Goal: Find specific page/section: Find specific page/section

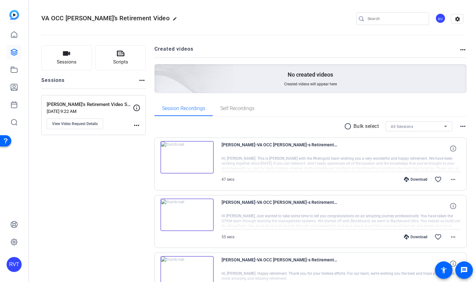
scroll to position [685, 0]
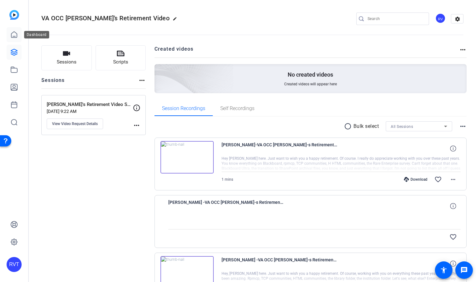
click at [17, 31] on icon at bounding box center [14, 35] width 8 height 8
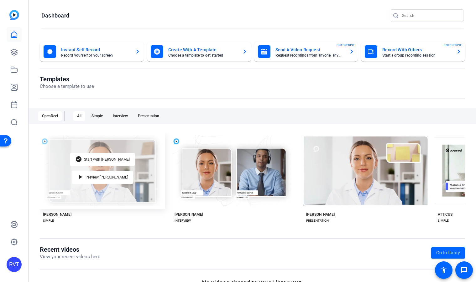
scroll to position [13, 0]
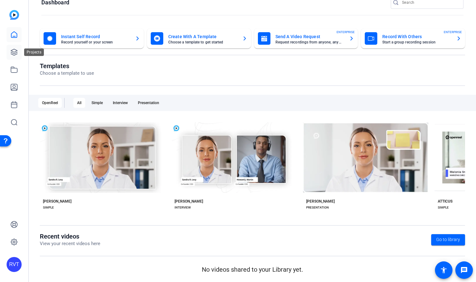
click at [13, 52] on icon at bounding box center [14, 52] width 6 height 6
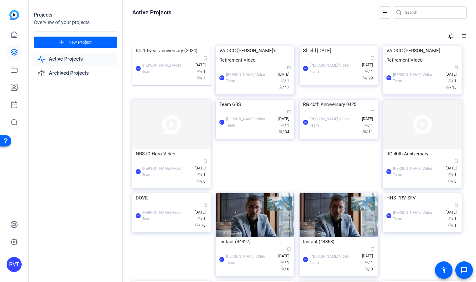
click at [156, 55] on div "RG 10-year anniversary (2024)" at bounding box center [171, 50] width 71 height 9
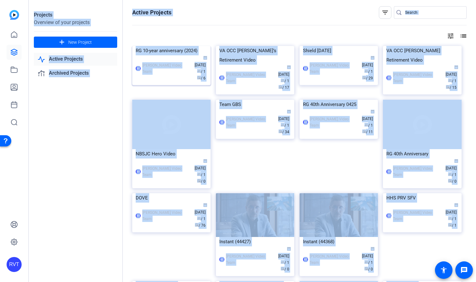
click at [156, 91] on div "Projects Overview of your projects add New Project Active Projects Archived Pro…" at bounding box center [252, 141] width 447 height 282
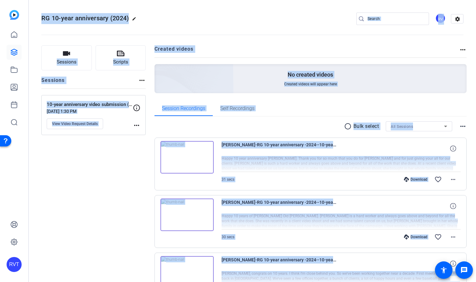
click at [93, 165] on div "Sessions Scripts Sessions more_horiz 10-year anniversary video submission (2024…" at bounding box center [93, 271] width 104 height 453
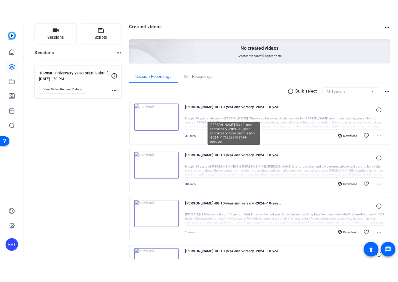
scroll to position [43, 0]
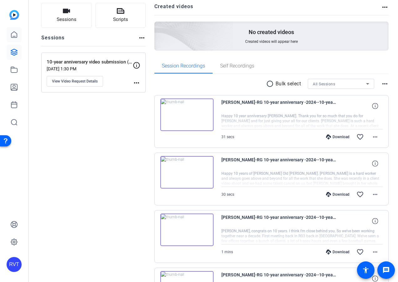
click at [18, 35] on link at bounding box center [14, 34] width 15 height 15
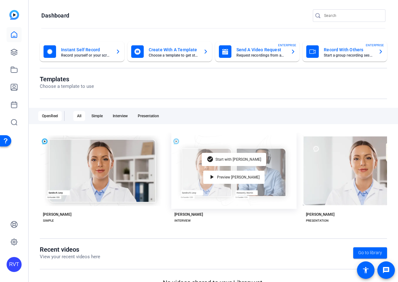
scroll to position [13, 0]
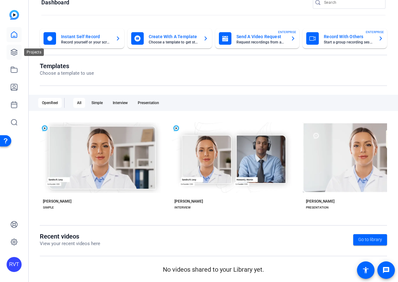
click at [18, 57] on link at bounding box center [14, 52] width 15 height 15
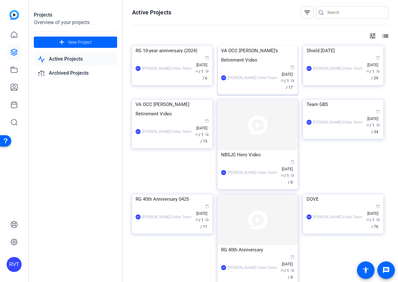
click at [252, 46] on img at bounding box center [258, 46] width 80 height 0
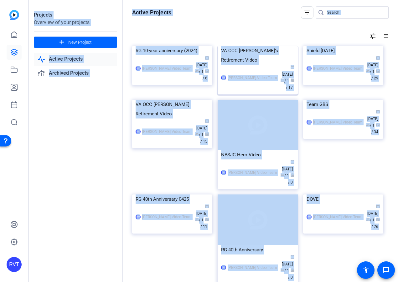
click at [252, 74] on div "Projects Overview of your projects add New Project Active Projects Archived Pro…" at bounding box center [213, 141] width 369 height 282
